Goal: Task Accomplishment & Management: Complete application form

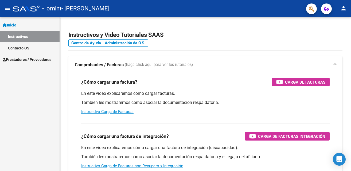
click at [24, 37] on link "Instructivos" at bounding box center [30, 36] width 60 height 11
click at [13, 25] on span "Inicio" at bounding box center [10, 25] width 14 height 6
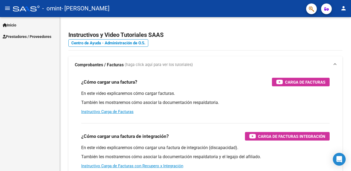
click at [15, 37] on span "Prestadores / Proveedores" at bounding box center [27, 37] width 49 height 6
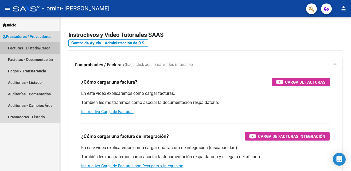
click at [20, 49] on link "Facturas - Listado/Carga" at bounding box center [30, 47] width 60 height 11
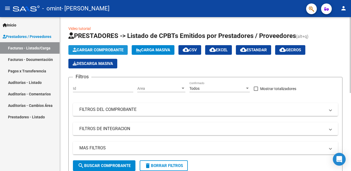
click at [81, 46] on button "Cargar Comprobante" at bounding box center [97, 50] width 59 height 10
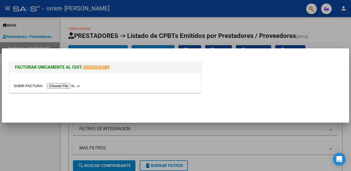
click at [52, 85] on input "file" at bounding box center [48, 86] width 68 height 6
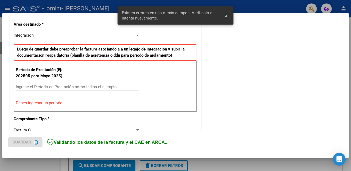
scroll to position [130, 0]
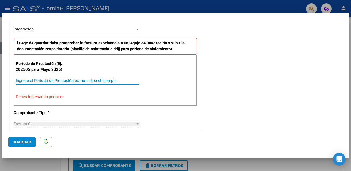
click at [19, 81] on input "Ingrese el Período de Prestación como indica el ejemplo" at bounding box center [77, 80] width 123 height 5
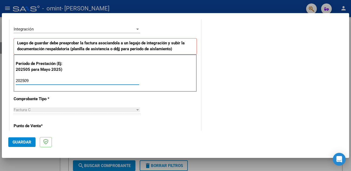
type input "202509"
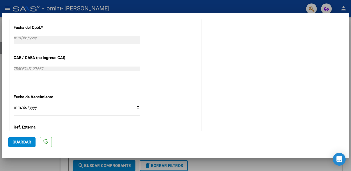
scroll to position [338, 0]
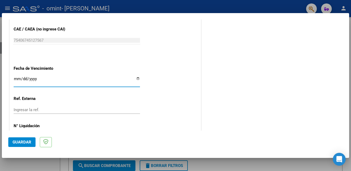
click at [137, 78] on input "Ingresar la fecha" at bounding box center [77, 81] width 126 height 9
type input "[DATE]"
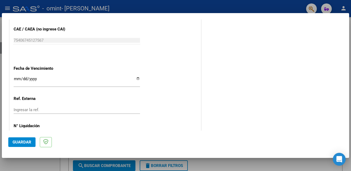
scroll to position [359, 0]
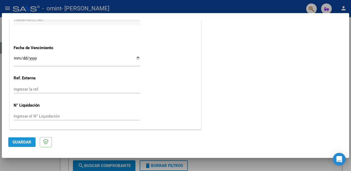
click at [22, 140] on span "Guardar" at bounding box center [22, 142] width 19 height 5
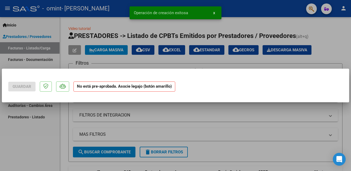
scroll to position [0, 0]
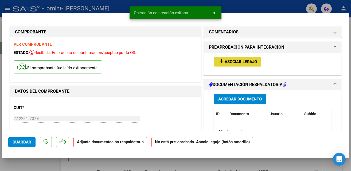
click at [221, 62] on mat-icon "add" at bounding box center [221, 61] width 6 height 6
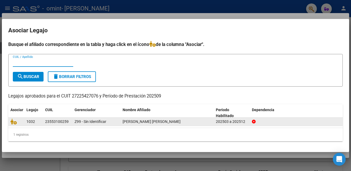
click at [134, 122] on span "[PERSON_NAME] [PERSON_NAME]" at bounding box center [152, 121] width 58 height 4
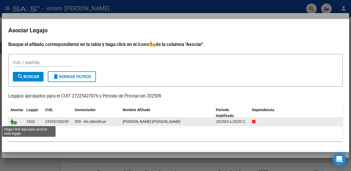
click at [12, 120] on icon at bounding box center [13, 122] width 6 height 6
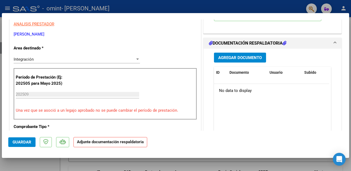
scroll to position [134, 0]
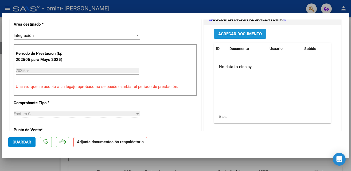
click at [230, 34] on span "Agregar Documento" at bounding box center [240, 34] width 44 height 5
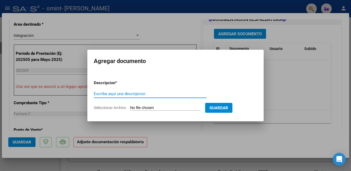
click at [110, 92] on input "Escriba aquí una descripcion" at bounding box center [150, 93] width 113 height 5
type input "P"
type input "asistencia [DATE]"
click at [119, 108] on span "Seleccionar Archivo" at bounding box center [110, 107] width 32 height 4
click at [130, 108] on input "Seleccionar Archivo" at bounding box center [165, 107] width 71 height 5
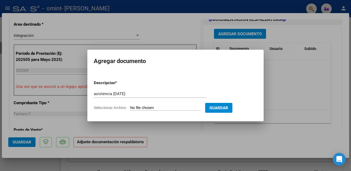
type input "C:\fakepath\[PERSON_NAME] asistencia [DATE].pdf"
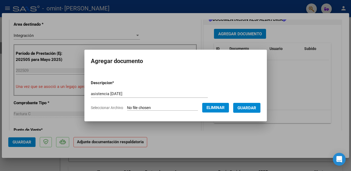
click at [245, 106] on span "Guardar" at bounding box center [246, 107] width 19 height 5
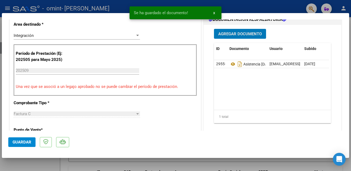
click at [220, 33] on span "Agregar Documento" at bounding box center [240, 34] width 44 height 5
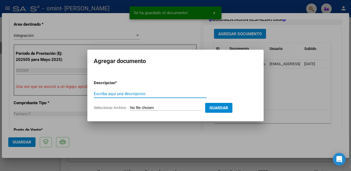
click at [114, 94] on input "Escriba aquí una descripcion" at bounding box center [150, 93] width 113 height 5
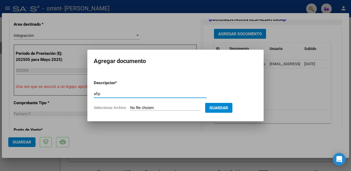
type input "afip"
click at [113, 106] on span "Seleccionar Archivo" at bounding box center [110, 107] width 32 height 4
click at [130, 106] on input "Seleccionar Archivo" at bounding box center [165, 107] width 71 height 5
type input "C:\fakepath\AFIP 10.pdf"
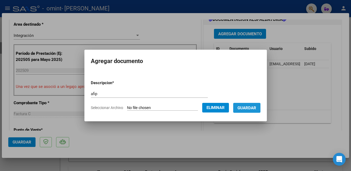
click at [255, 107] on span "Guardar" at bounding box center [246, 107] width 19 height 5
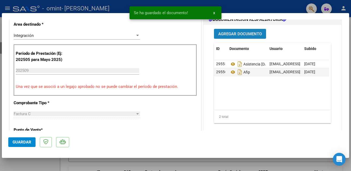
click at [225, 31] on span "Agregar Documento" at bounding box center [240, 33] width 44 height 5
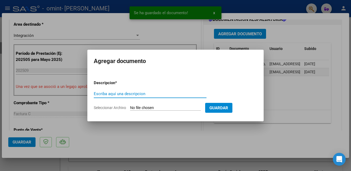
click at [123, 94] on input "Escriba aquí una descripcion" at bounding box center [150, 93] width 113 height 5
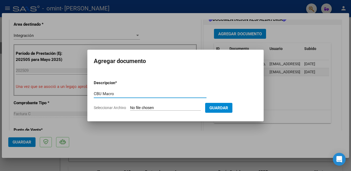
type input "CBU Macro"
click at [134, 109] on input "Seleccionar Archivo" at bounding box center [165, 107] width 71 height 5
type input "C:\fakepath\CBU MACRO micbu.pdf"
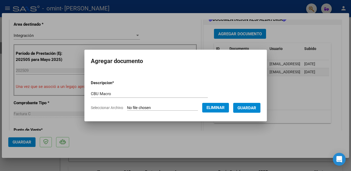
click at [249, 109] on span "Guardar" at bounding box center [246, 107] width 19 height 5
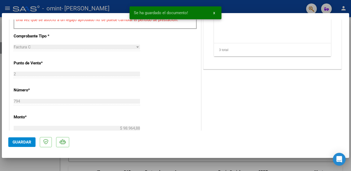
scroll to position [202, 0]
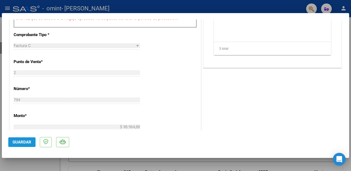
click at [18, 142] on span "Guardar" at bounding box center [22, 142] width 19 height 5
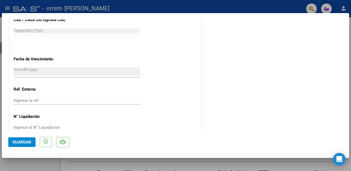
scroll to position [367, 0]
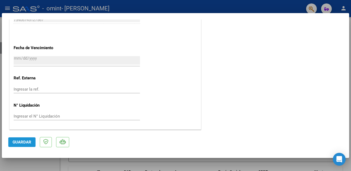
click at [20, 143] on span "Guardar" at bounding box center [22, 142] width 19 height 5
